Goal: Task Accomplishment & Management: Complete application form

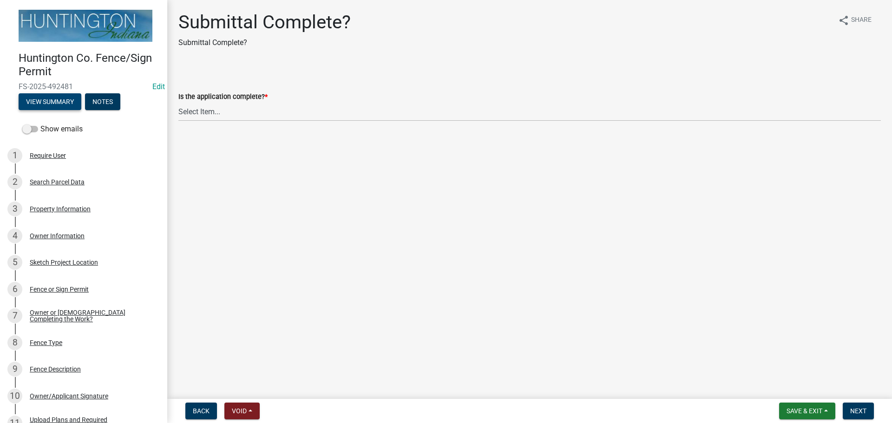
click at [55, 99] on button "View Summary" at bounding box center [50, 101] width 63 height 17
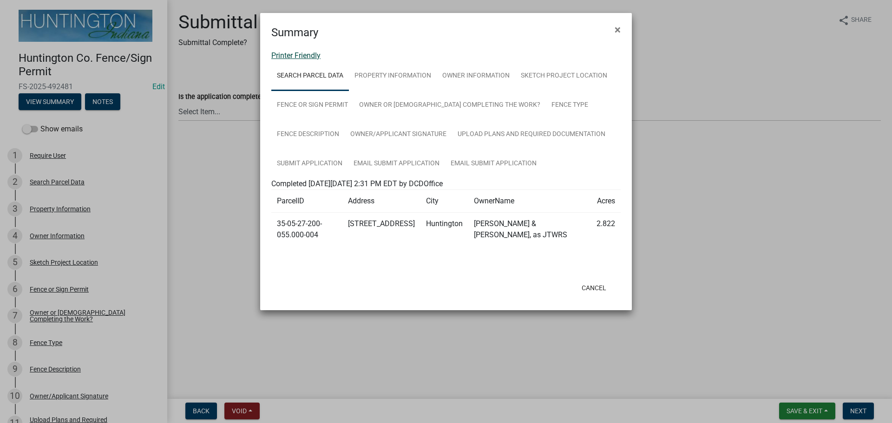
click at [295, 55] on link "Printer Friendly" at bounding box center [295, 55] width 49 height 9
click at [444, 35] on span "×" at bounding box center [618, 29] width 6 height 13
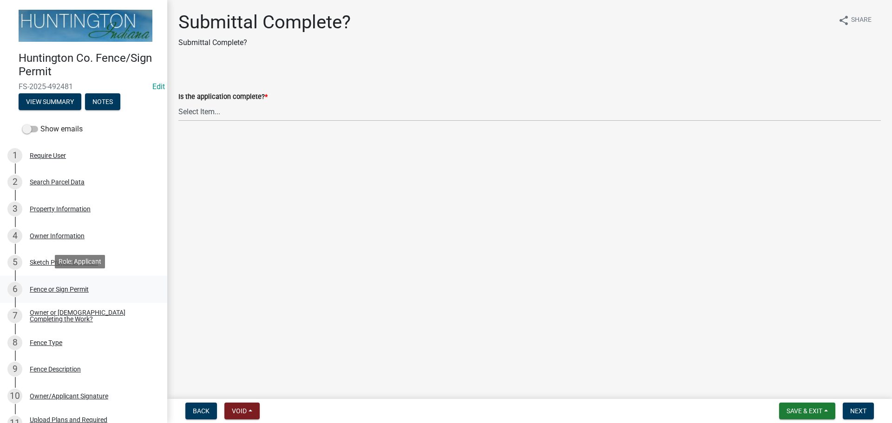
click at [49, 291] on div "6 Fence or Sign Permit" at bounding box center [79, 289] width 145 height 15
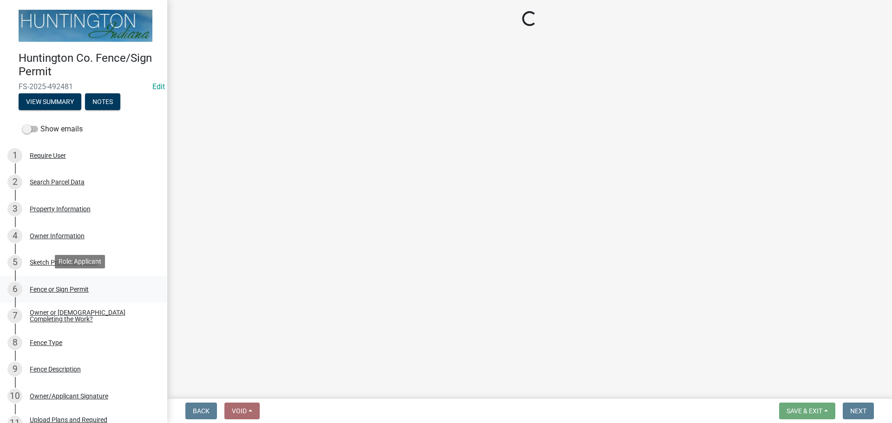
select select "a9c35ed9-5995-488d-8904-2a6c8b5b0338"
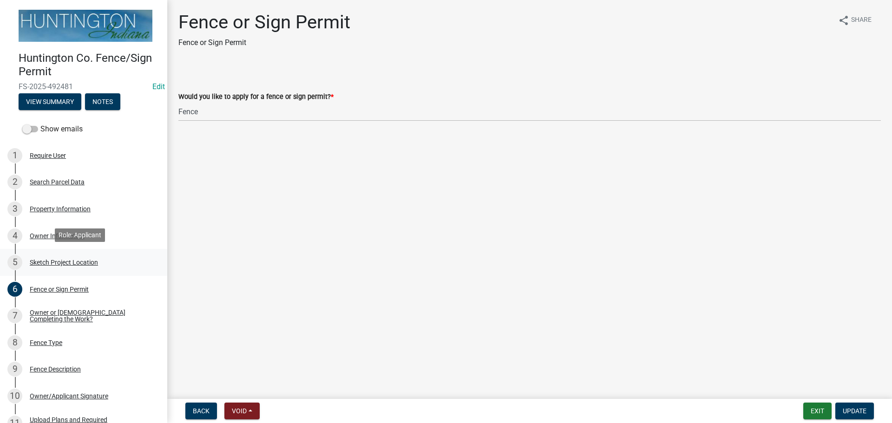
click at [47, 257] on div "5 Sketch Project Location" at bounding box center [79, 262] width 145 height 15
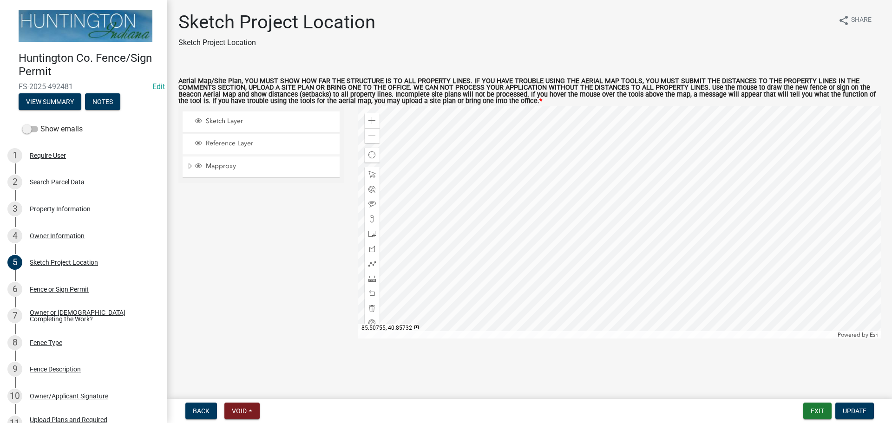
click at [444, 228] on div at bounding box center [620, 222] width 524 height 232
click at [369, 118] on span at bounding box center [371, 120] width 7 height 7
click at [444, 276] on div at bounding box center [620, 222] width 524 height 232
click at [370, 278] on span at bounding box center [371, 278] width 7 height 7
click at [444, 130] on div at bounding box center [620, 222] width 524 height 232
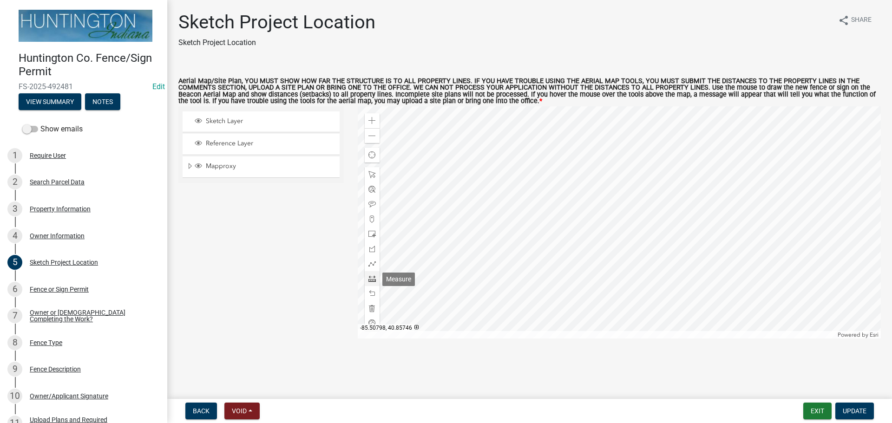
click at [371, 275] on div at bounding box center [372, 278] width 15 height 15
click at [444, 132] on div at bounding box center [620, 222] width 524 height 232
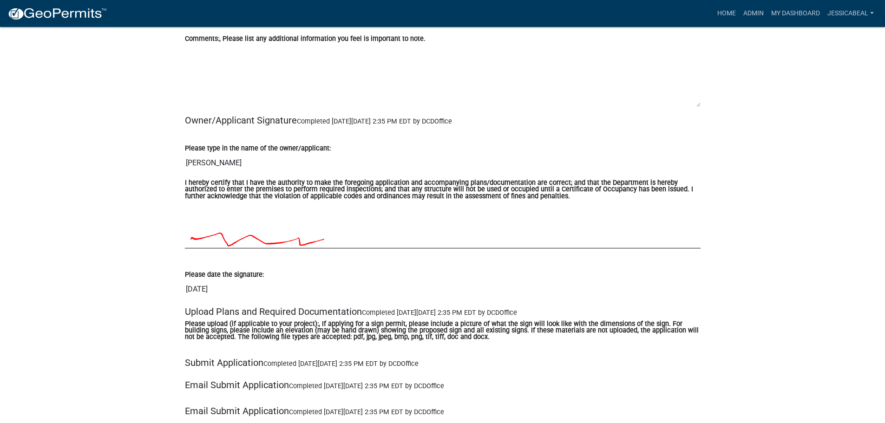
scroll to position [1533, 0]
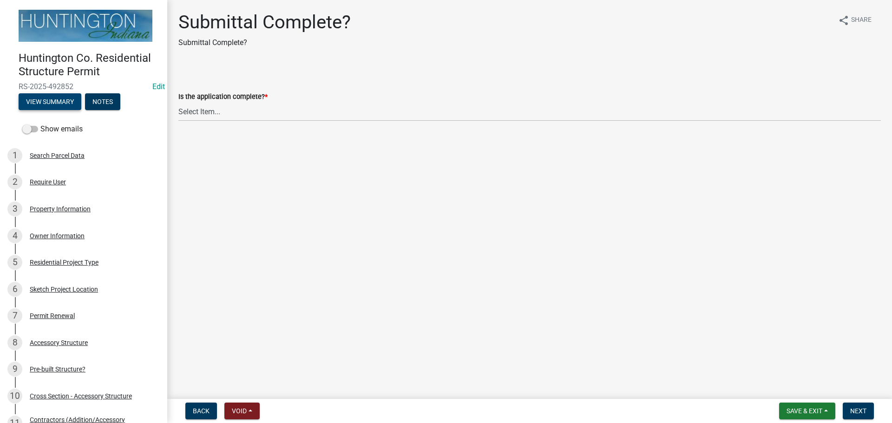
click at [53, 102] on button "View Summary" at bounding box center [50, 101] width 63 height 17
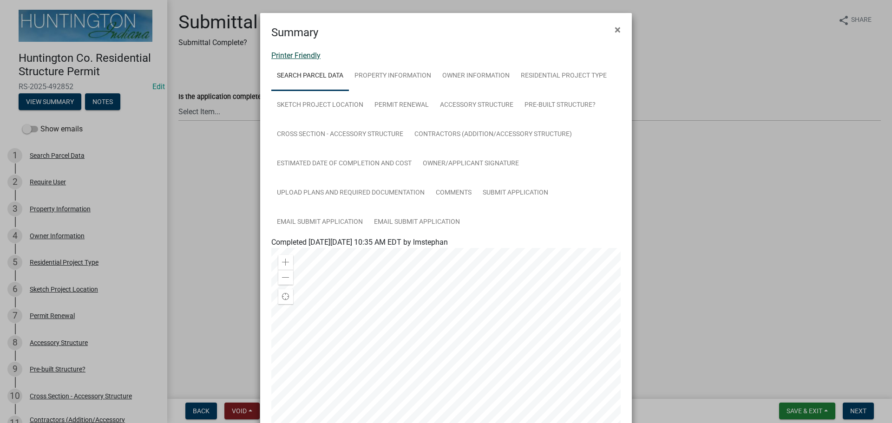
click at [306, 55] on link "Printer Friendly" at bounding box center [295, 55] width 49 height 9
click at [615, 31] on span "×" at bounding box center [618, 29] width 6 height 13
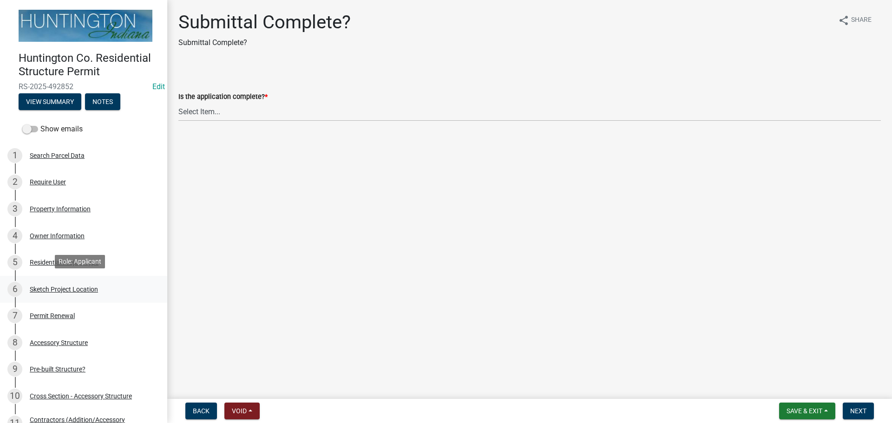
click at [39, 283] on div "6 Sketch Project Location" at bounding box center [79, 289] width 145 height 15
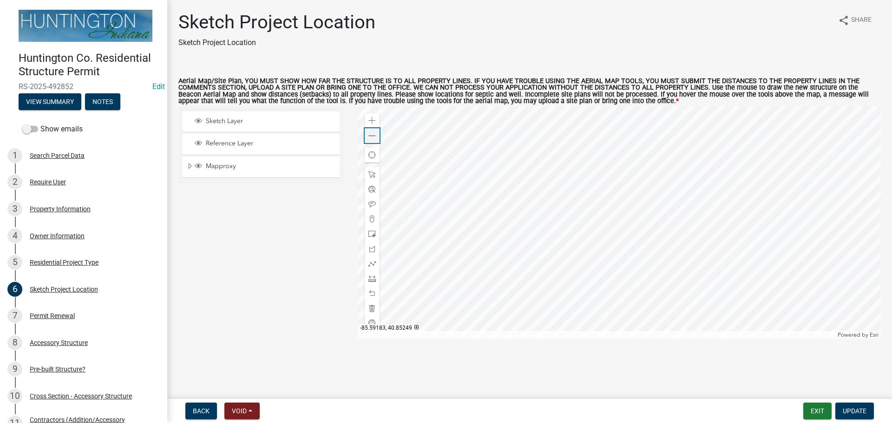
click at [375, 139] on span at bounding box center [371, 135] width 7 height 7
click at [586, 189] on div at bounding box center [620, 222] width 524 height 232
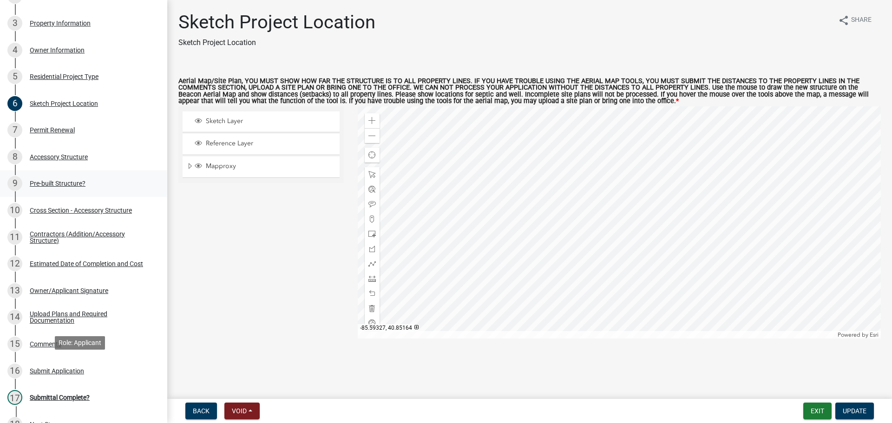
scroll to position [285, 0]
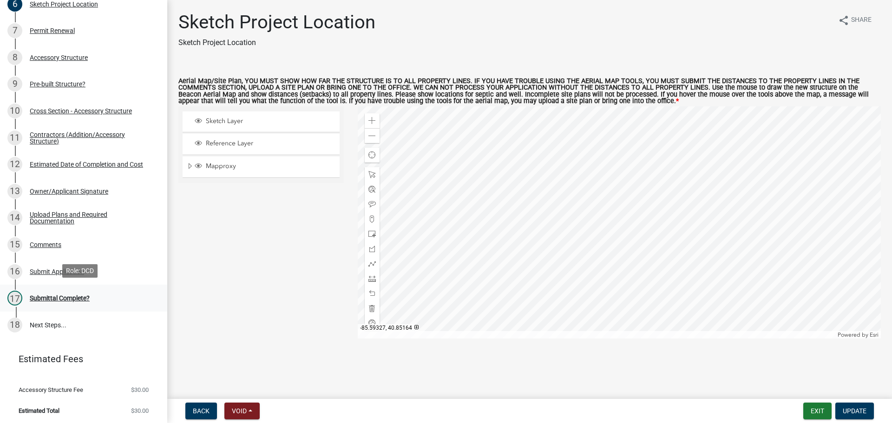
click at [76, 300] on div "Submittal Complete?" at bounding box center [60, 298] width 60 height 7
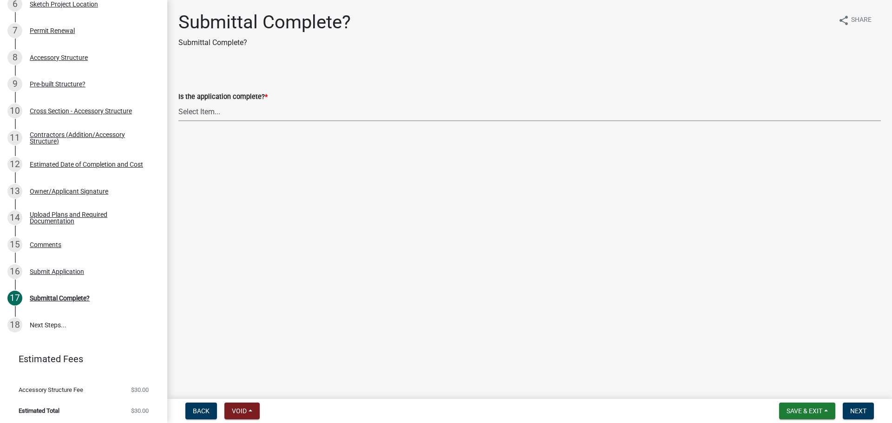
click at [189, 113] on select "Select Item... Yes No" at bounding box center [529, 111] width 703 height 19
click at [178, 102] on select "Select Item... Yes No" at bounding box center [529, 111] width 703 height 19
select select "315ce2df-ff16-4327-84fc-1d1503341e6e"
click at [854, 408] on span "Next" at bounding box center [858, 411] width 16 height 7
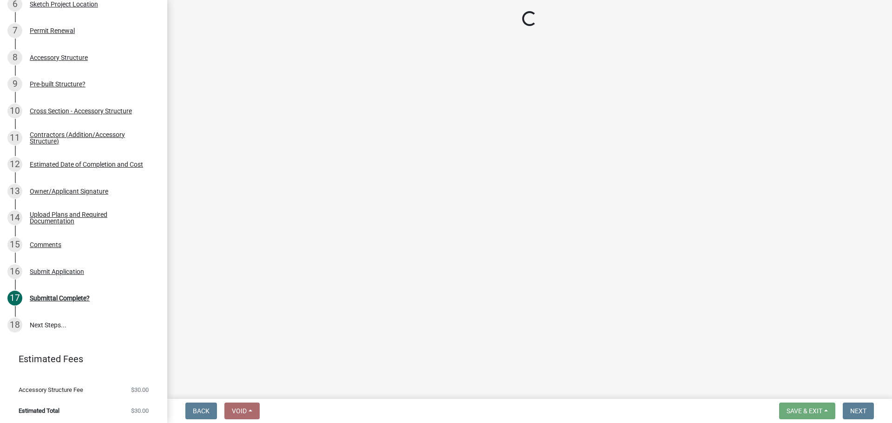
scroll to position [606, 0]
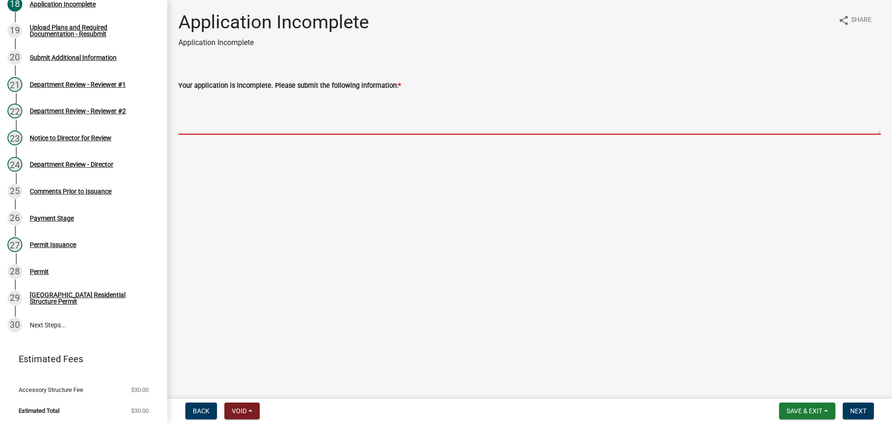
click at [242, 121] on textarea "Your application is incomplete. Please submit the following information: *" at bounding box center [529, 113] width 703 height 44
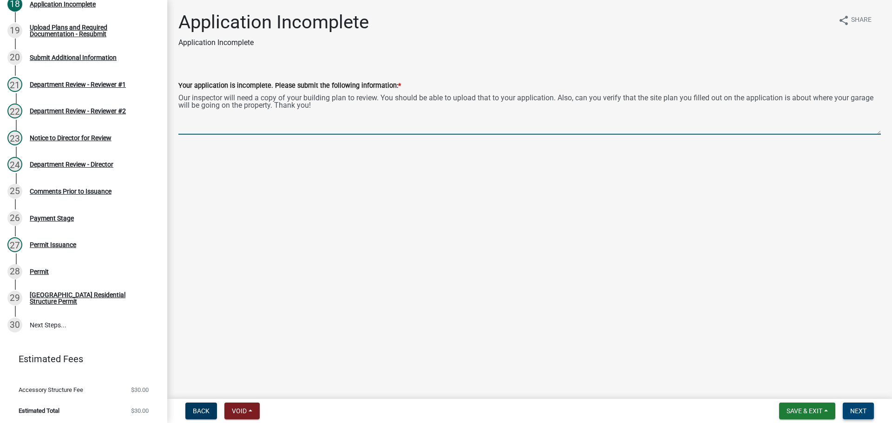
type textarea "Our inspector will need a copy of your building plan to review. You should be a…"
click at [849, 409] on button "Next" at bounding box center [858, 411] width 31 height 17
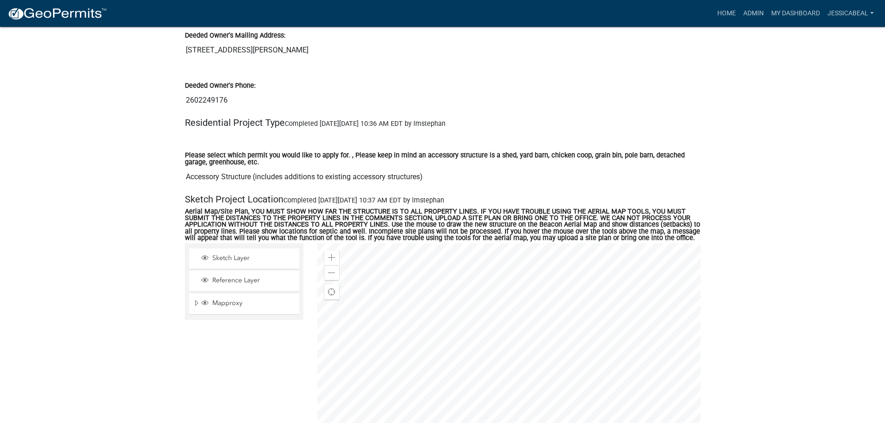
scroll to position [790, 0]
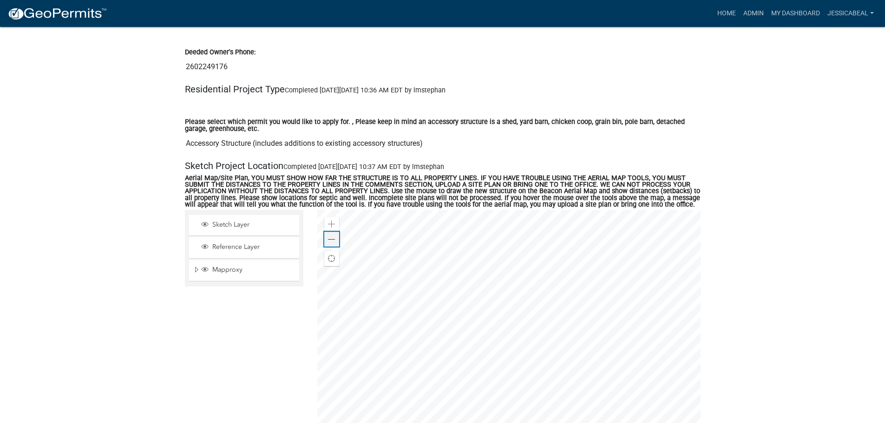
click at [327, 232] on div "Zoom out" at bounding box center [331, 239] width 15 height 15
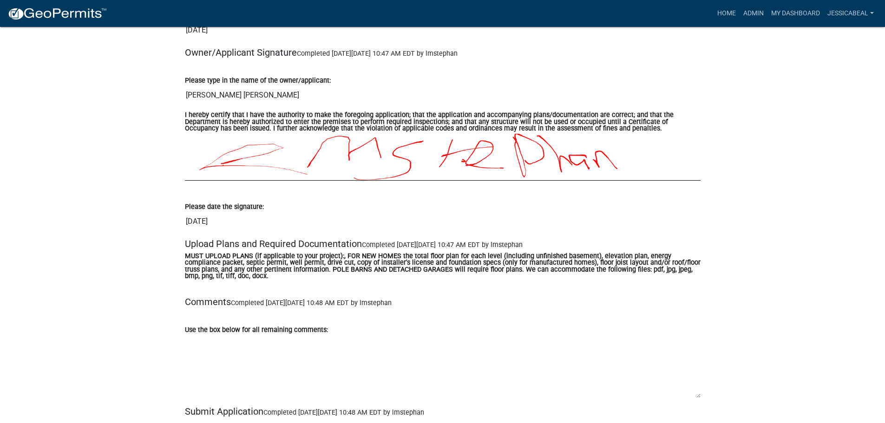
scroll to position [3950, 0]
